Goal: Information Seeking & Learning: Learn about a topic

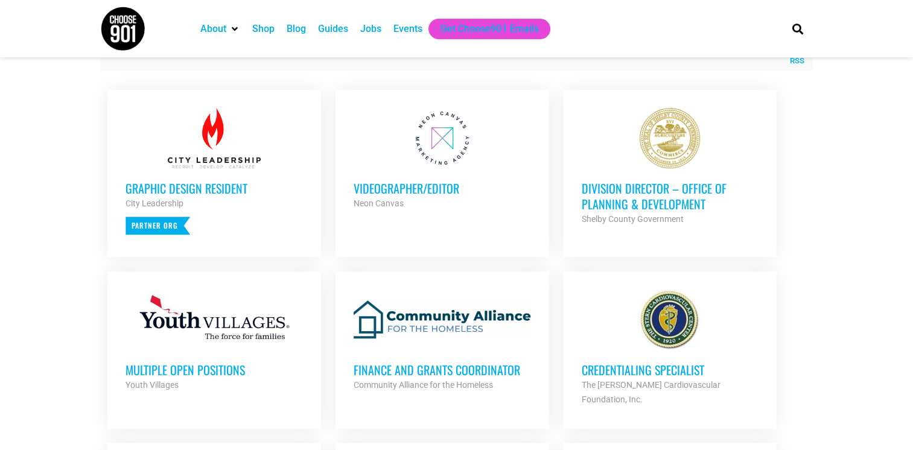
scroll to position [483, 0]
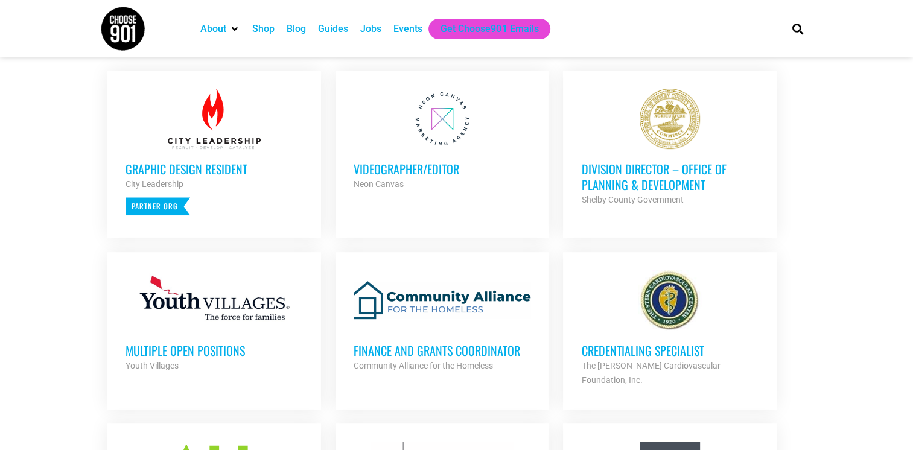
click at [213, 345] on h3 "Multiple Open Positions" at bounding box center [214, 351] width 177 height 16
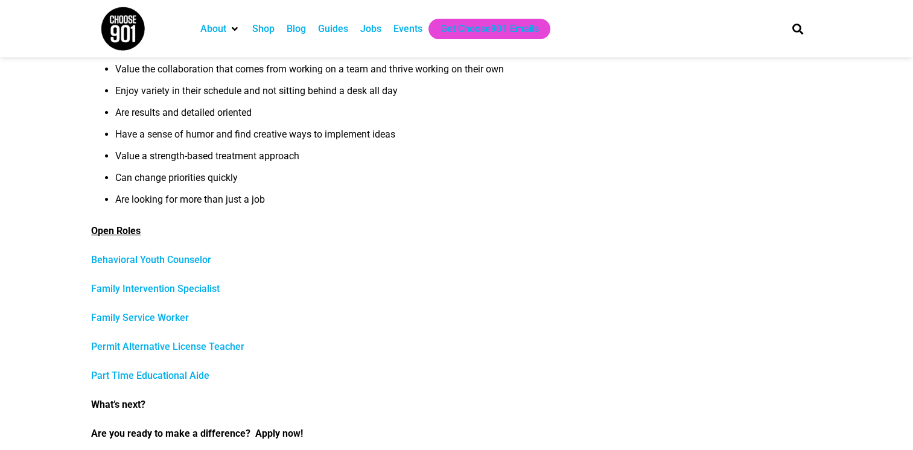
scroll to position [604, 0]
